Goal: Obtain resource: Obtain resource

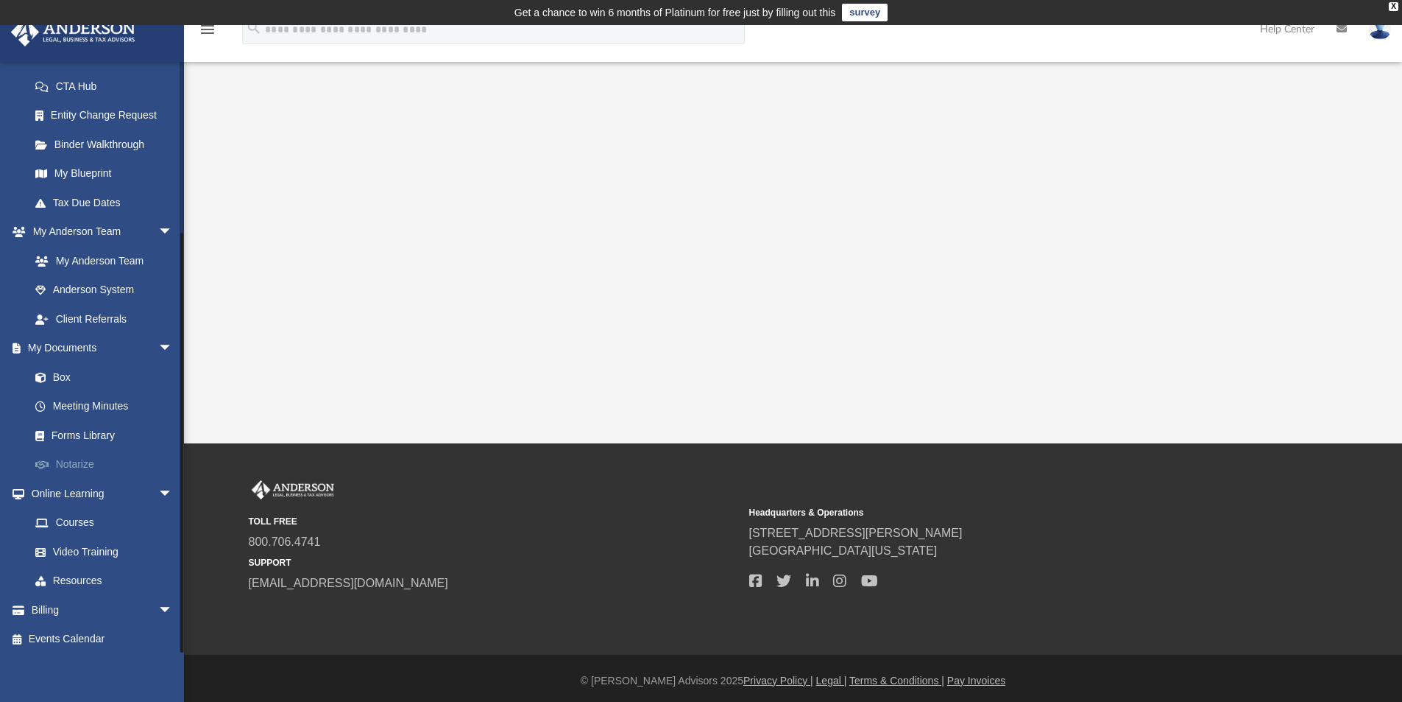
scroll to position [231, 0]
click at [99, 447] on link "Notarize" at bounding box center [108, 459] width 174 height 29
click at [97, 431] on link "Forms Library" at bounding box center [108, 430] width 174 height 29
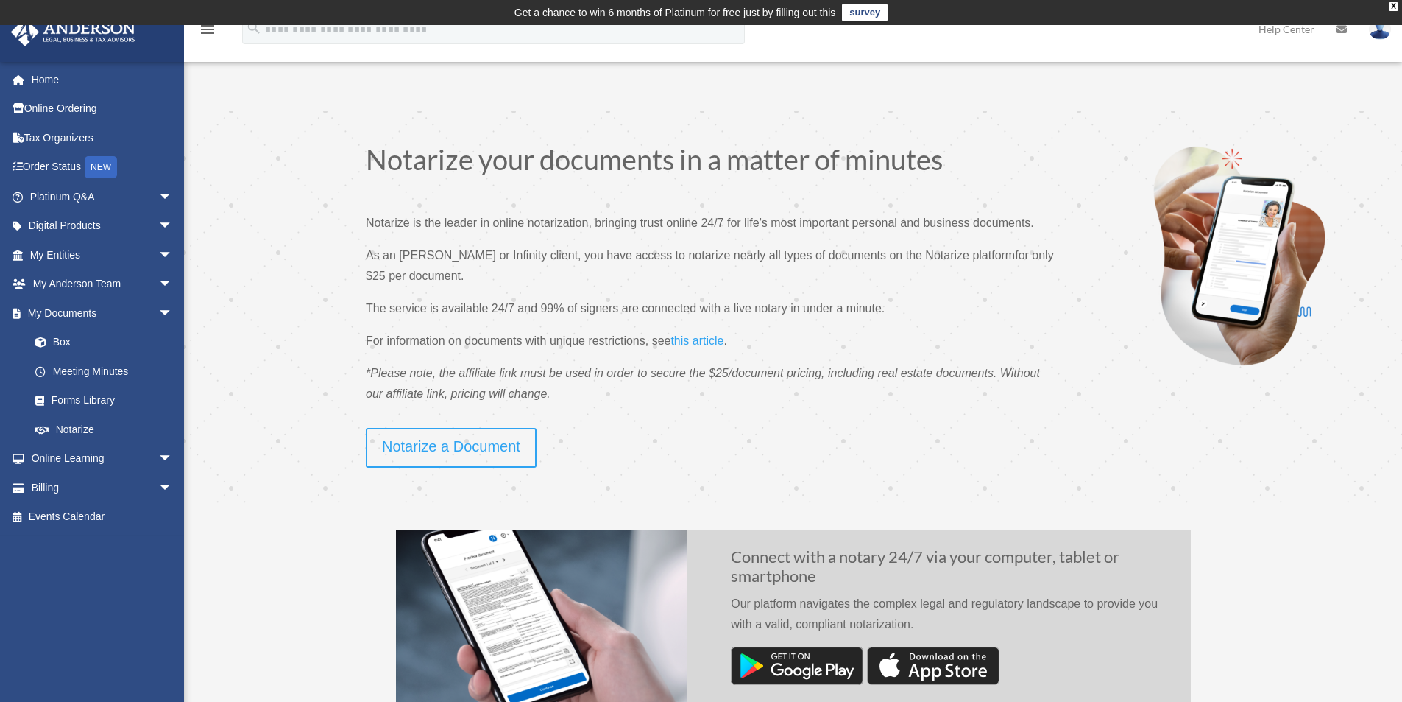
click at [97, 431] on link "Notarize" at bounding box center [104, 428] width 167 height 29
click at [101, 400] on link "Forms Library" at bounding box center [108, 400] width 174 height 29
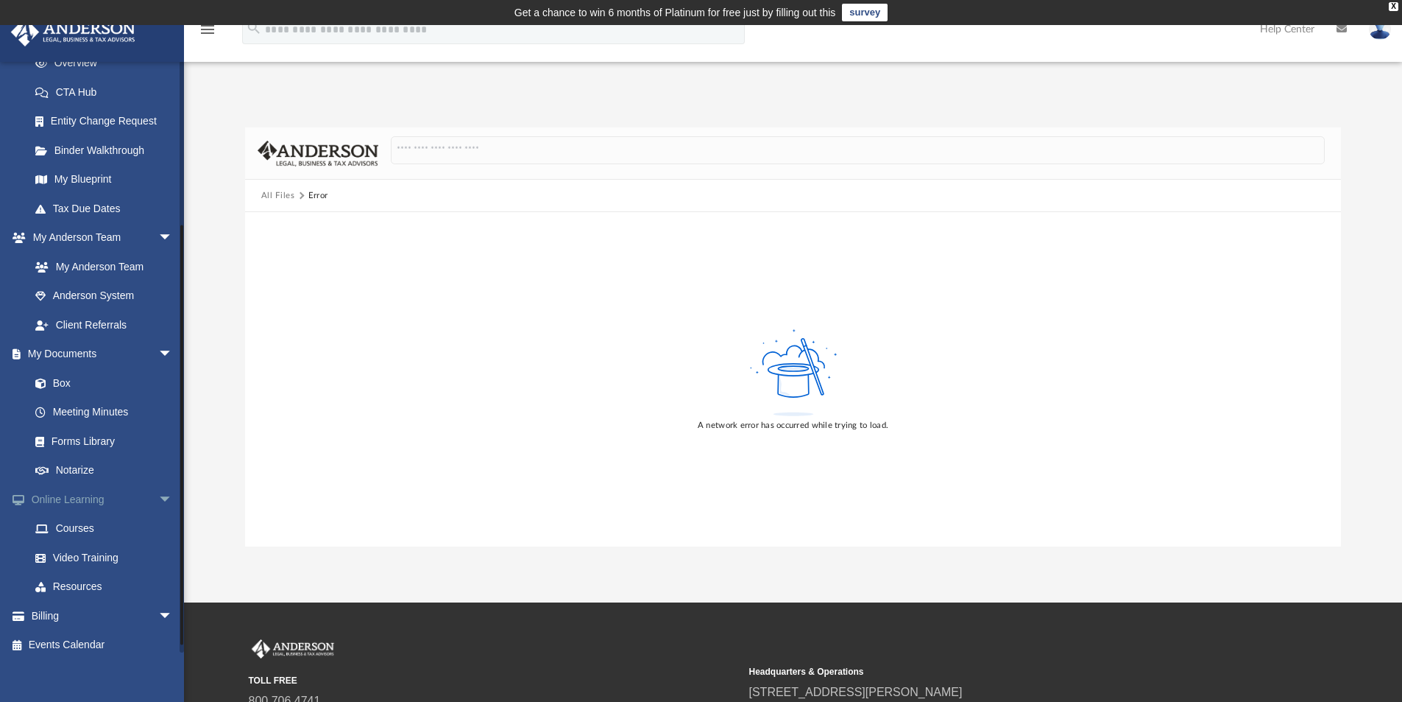
scroll to position [231, 0]
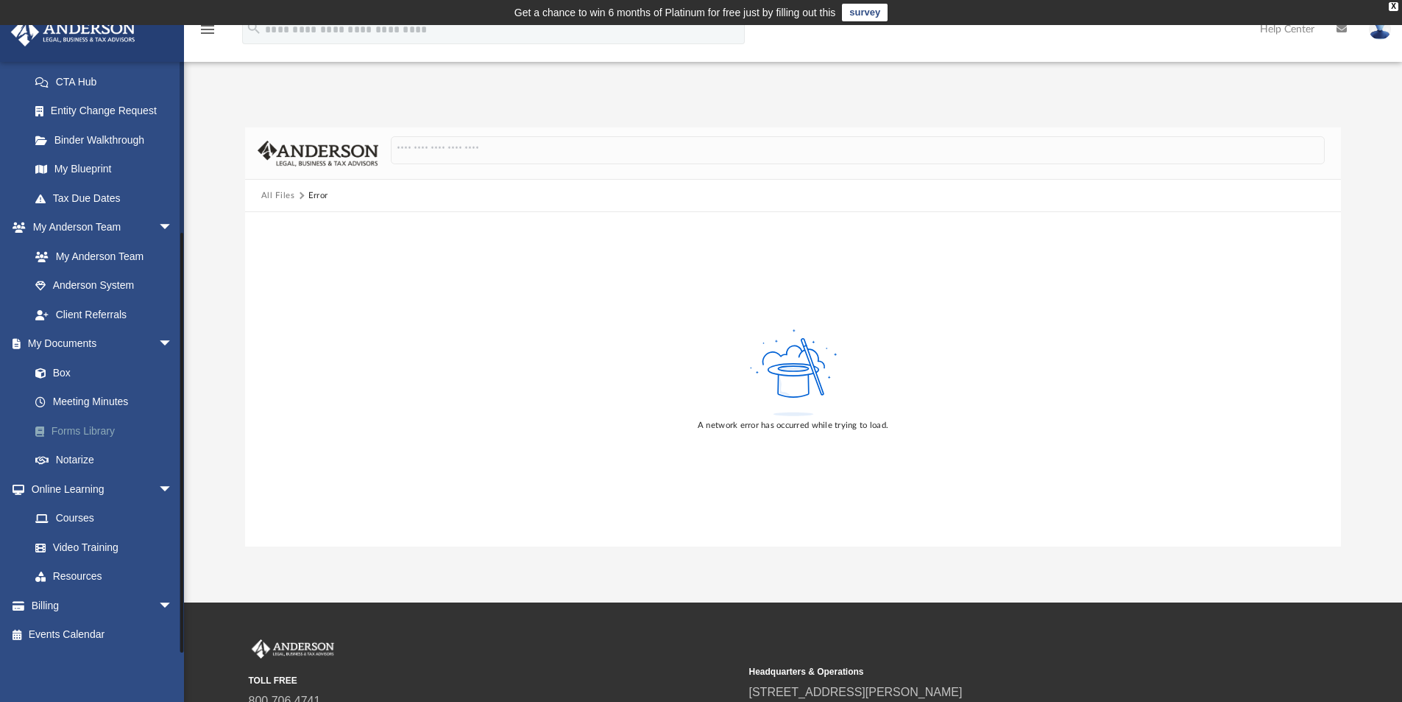
click at [99, 425] on link "Forms Library" at bounding box center [108, 430] width 174 height 29
click at [682, 428] on div "A network error has occurred while trying to load." at bounding box center [793, 379] width 1097 height 334
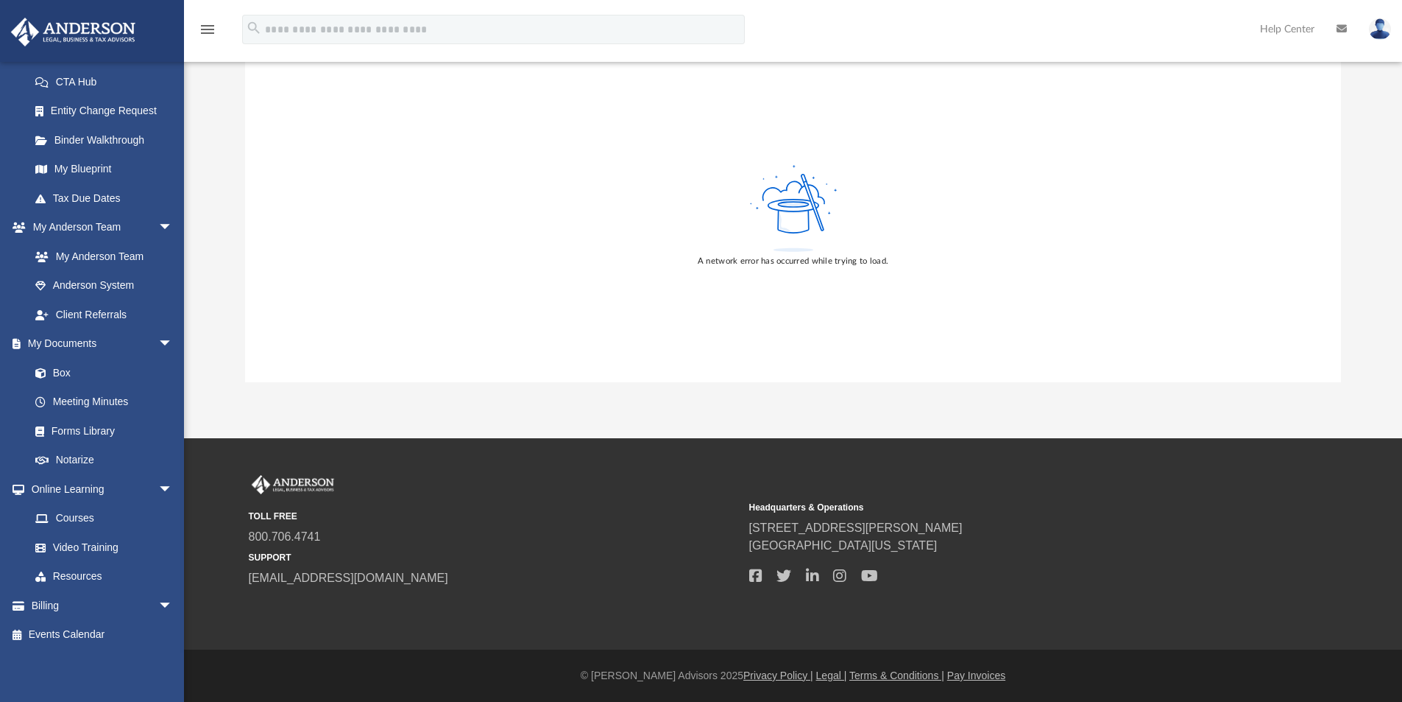
scroll to position [0, 0]
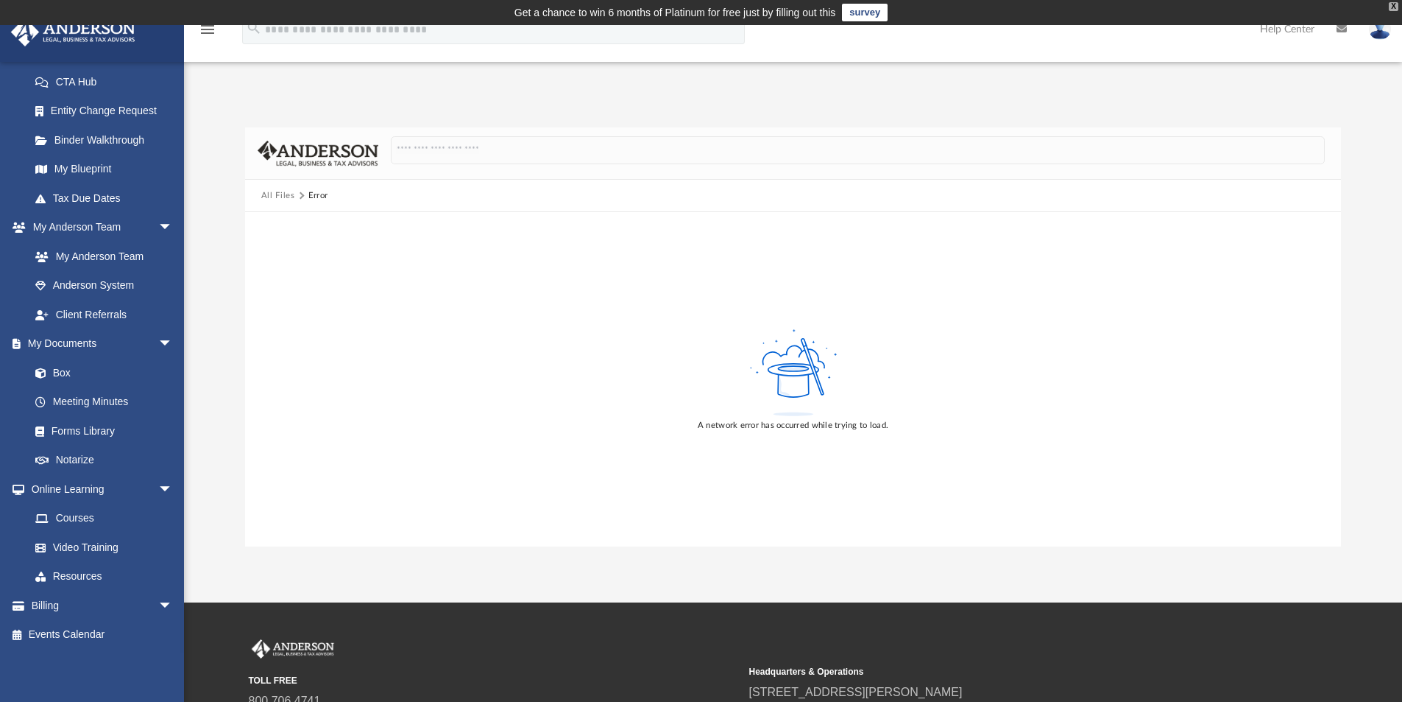
click at [1395, 7] on div "X" at bounding box center [1394, 6] width 10 height 9
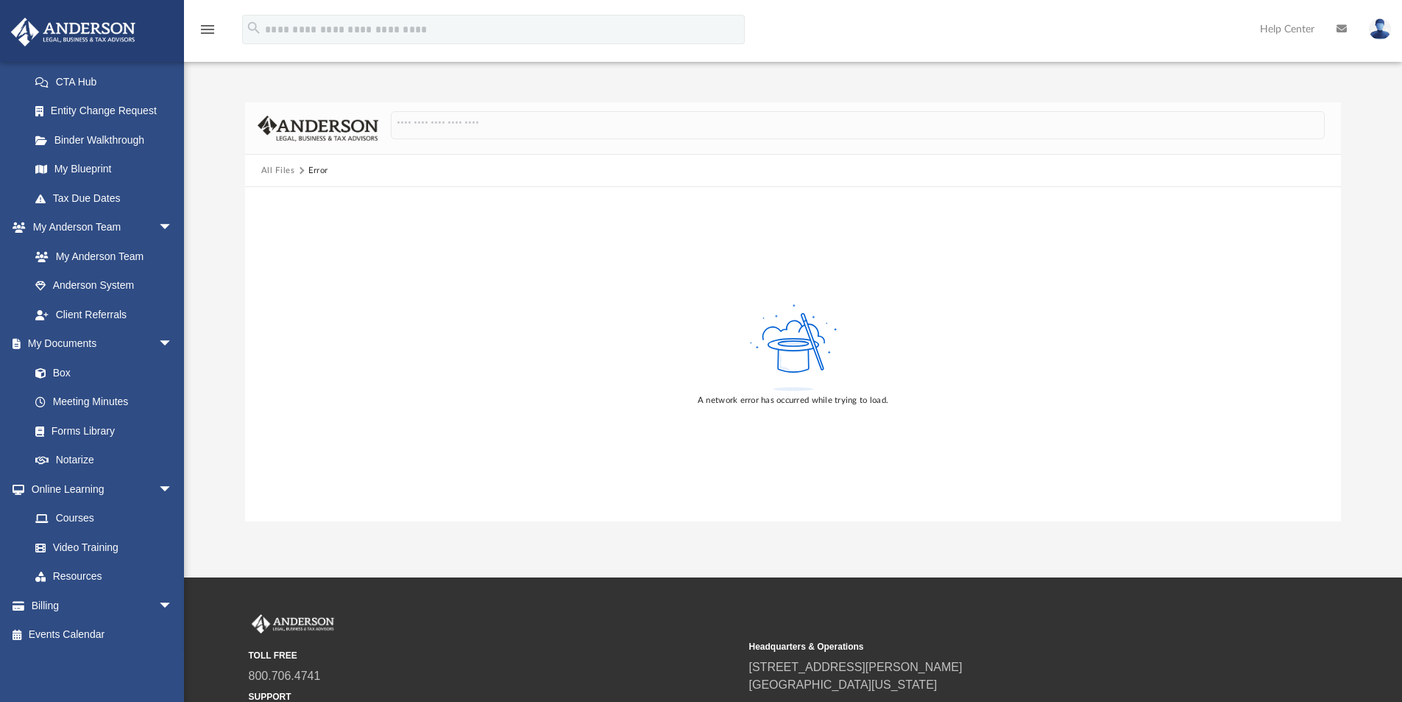
click at [283, 171] on button "All Files" at bounding box center [278, 170] width 34 height 13
click at [309, 169] on div "Error" at bounding box center [317, 170] width 19 height 13
click at [281, 169] on button "All Files" at bounding box center [278, 170] width 34 height 13
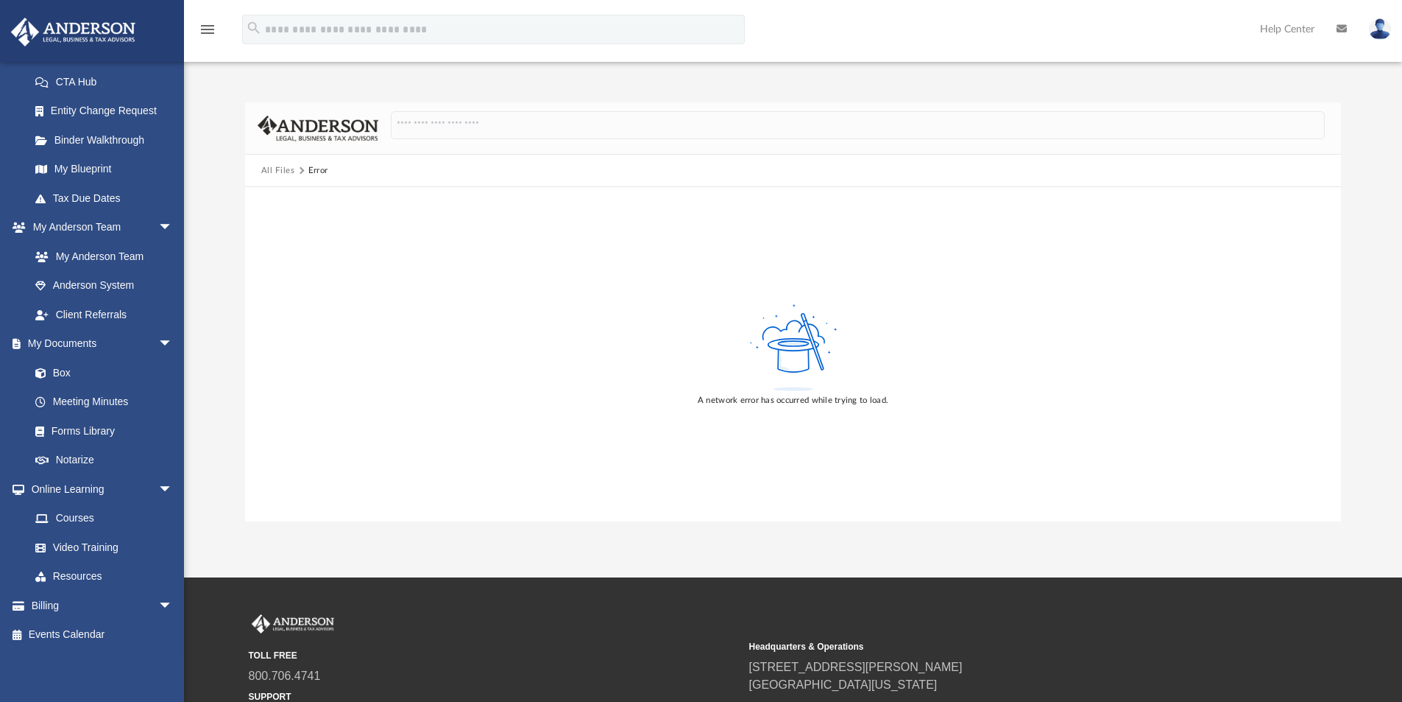
click at [281, 169] on button "All Files" at bounding box center [278, 170] width 34 height 13
click at [292, 126] on img at bounding box center [318, 129] width 121 height 26
